Goal: Find specific page/section: Find specific page/section

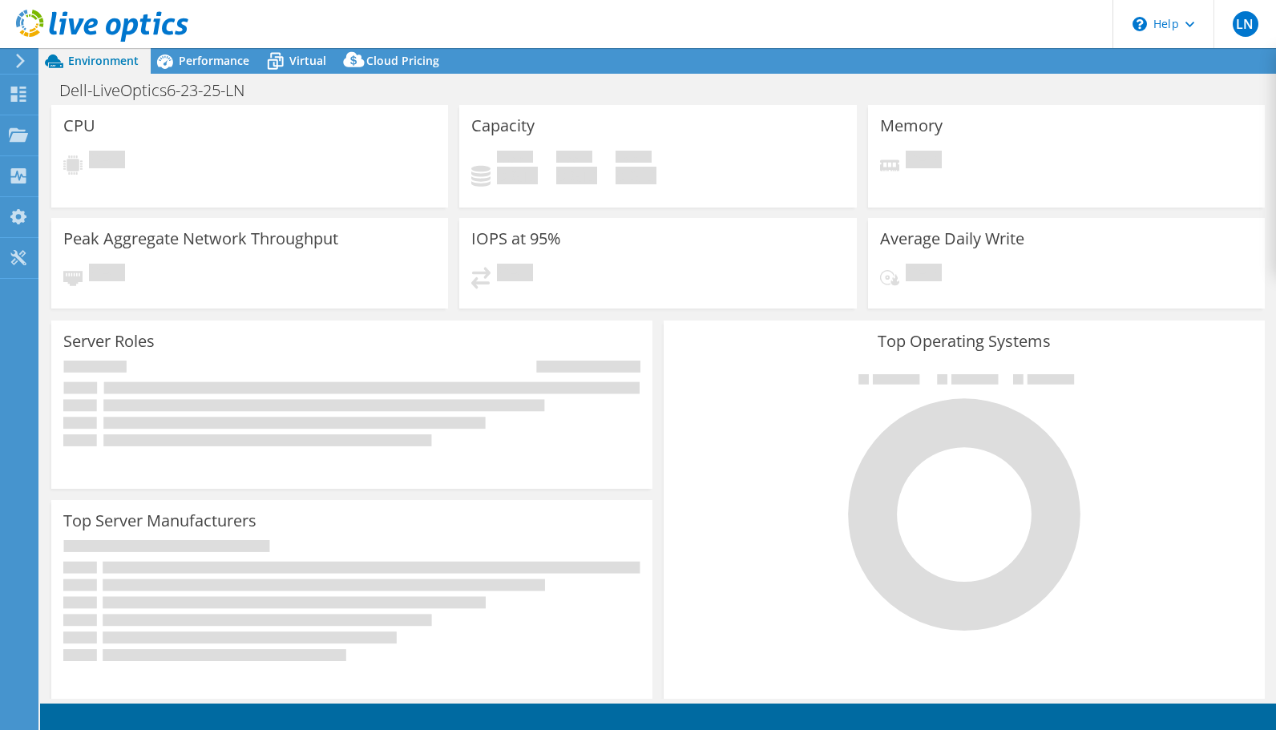
select select "USWest"
select select "USD"
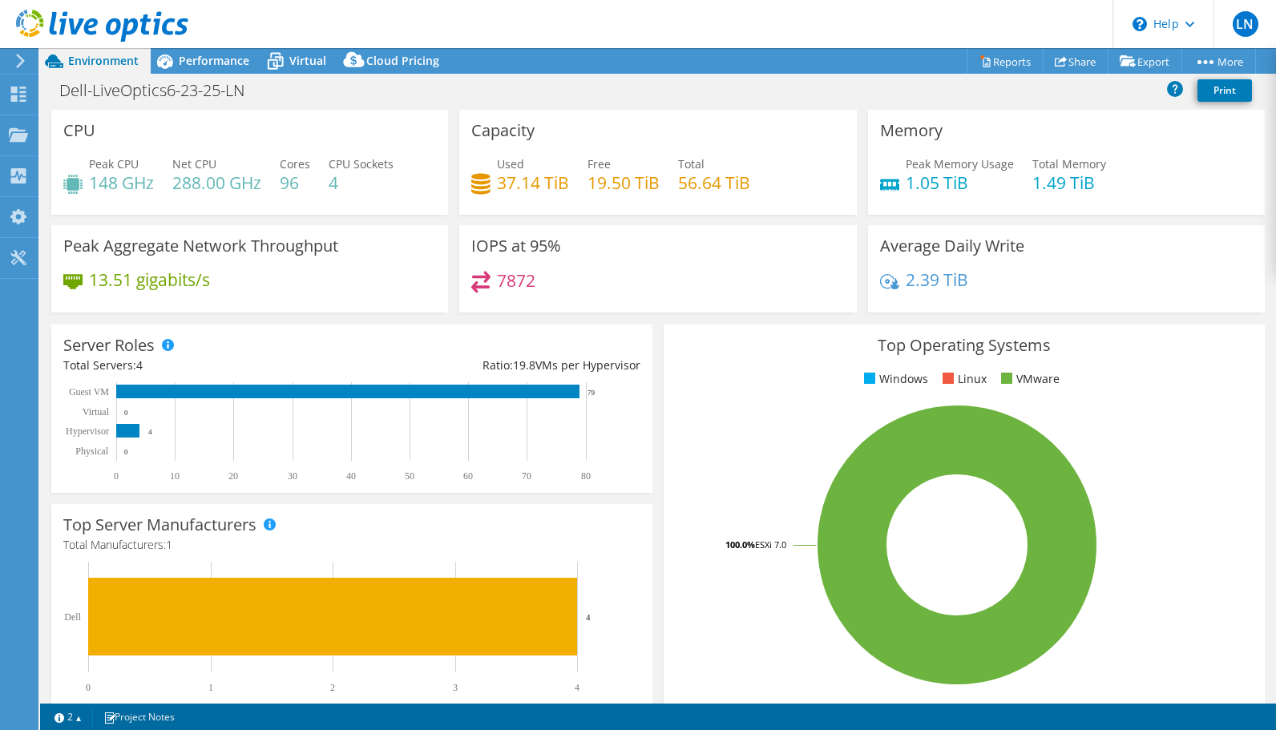
click at [14, 55] on div at bounding box center [18, 61] width 18 height 14
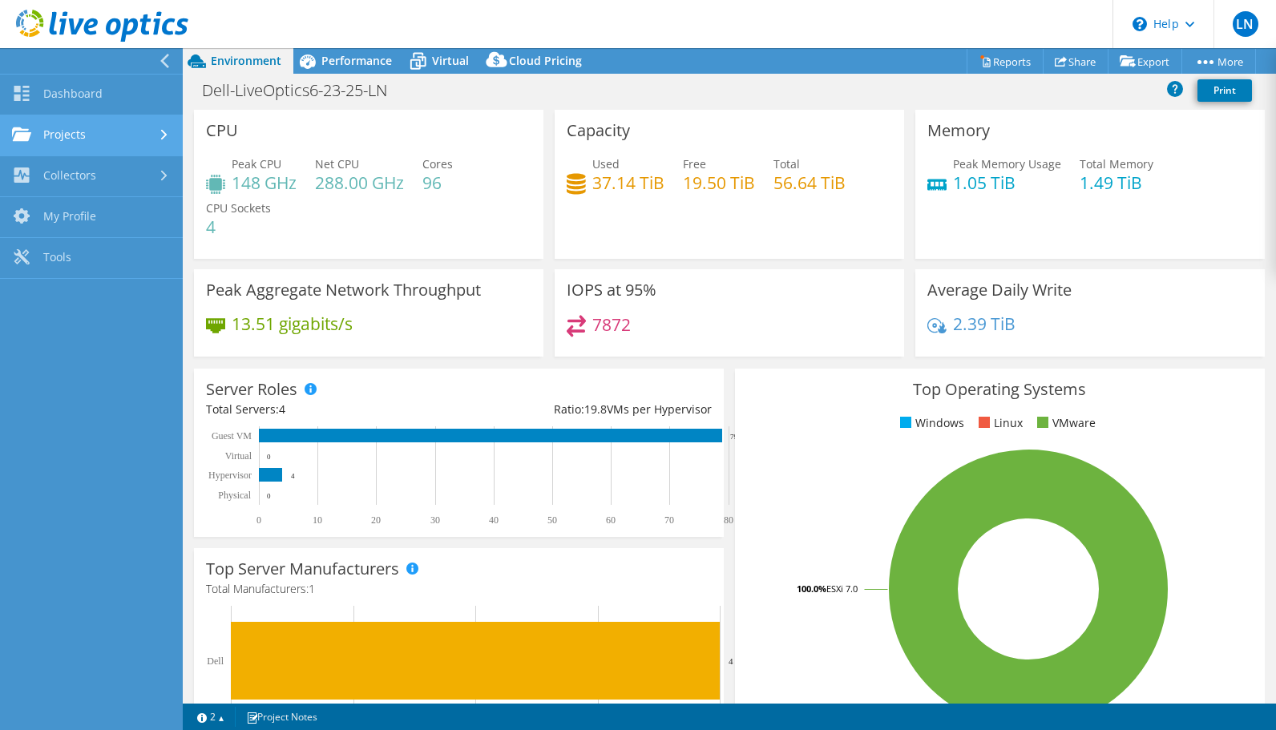
click at [63, 126] on link "Projects" at bounding box center [91, 135] width 183 height 41
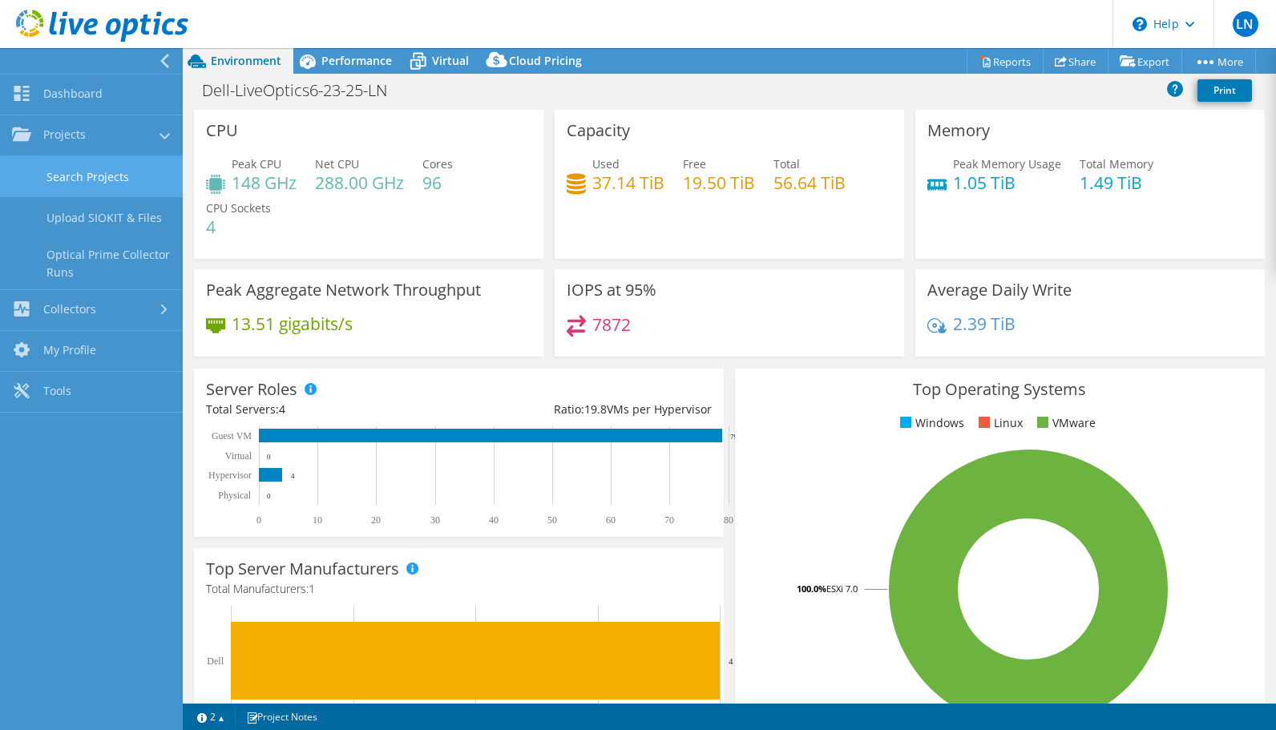
click at [90, 168] on link "Search Projects" at bounding box center [91, 176] width 183 height 41
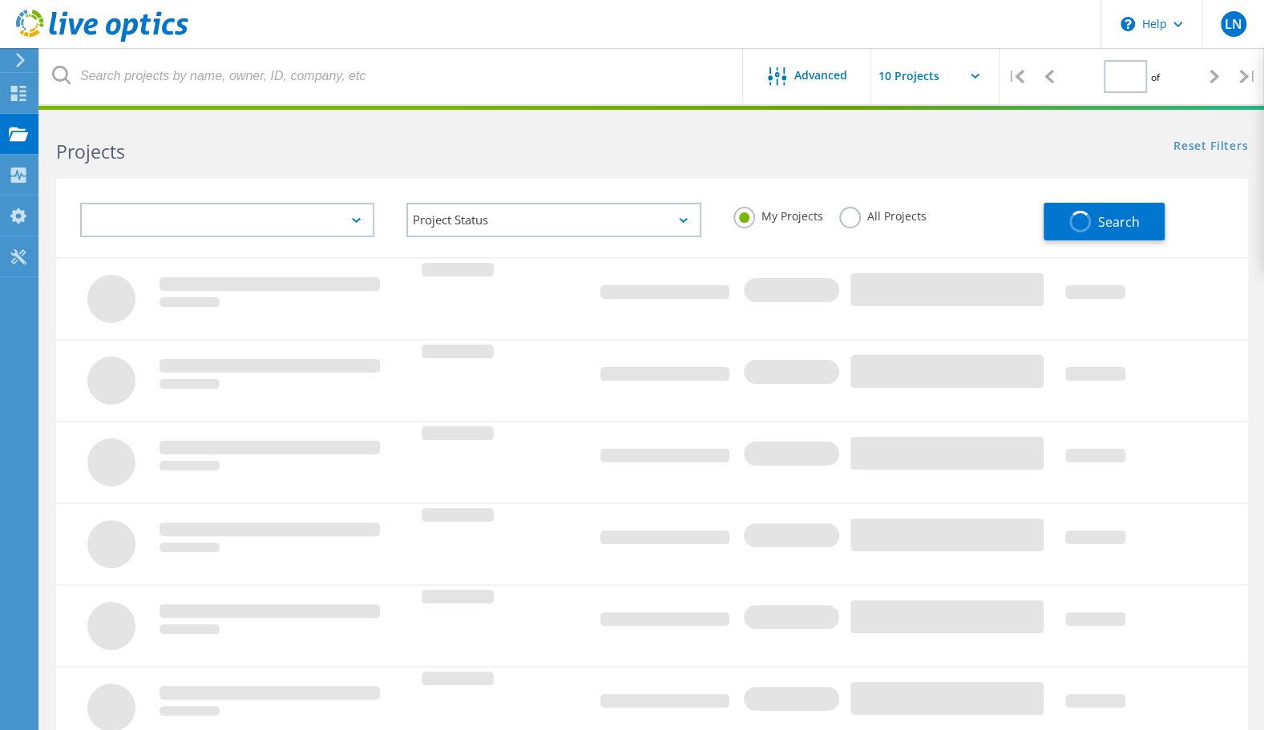
type input "1"
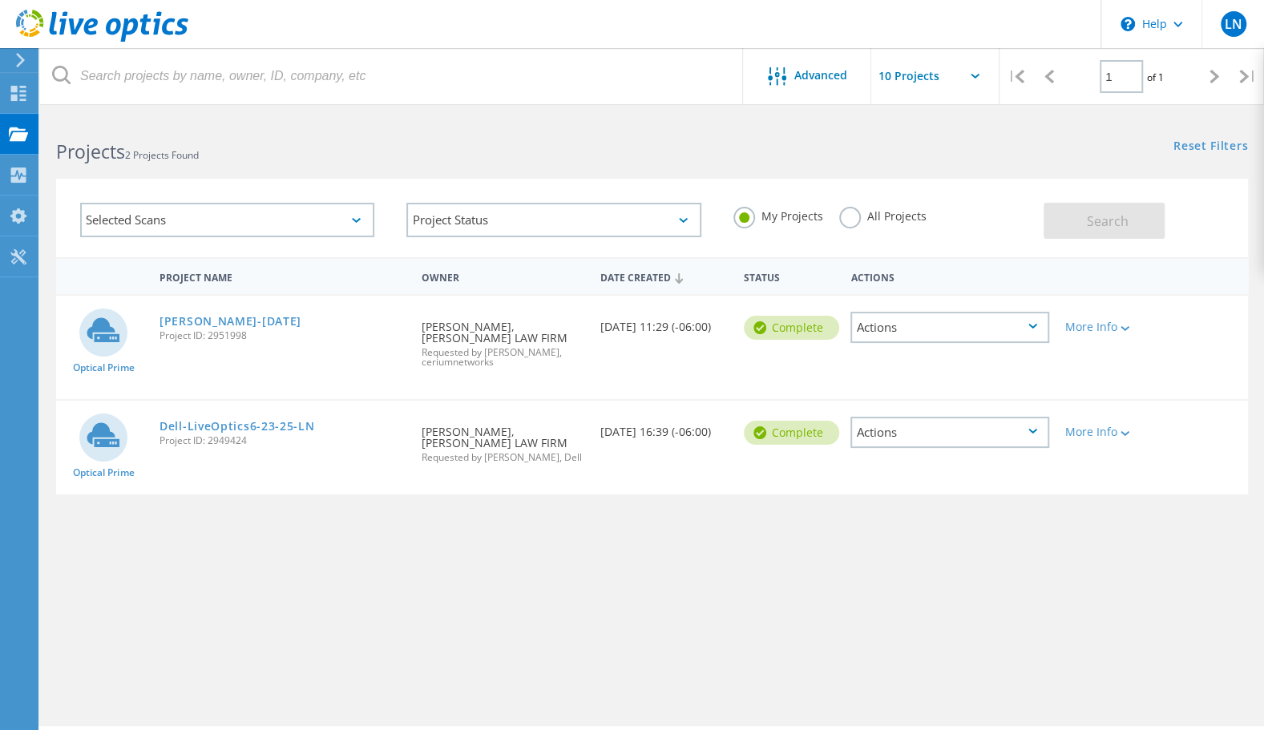
click at [908, 82] on input "text" at bounding box center [952, 76] width 160 height 56
click at [1111, 69] on input "1" at bounding box center [1121, 76] width 43 height 33
